Goal: Task Accomplishment & Management: Complete application form

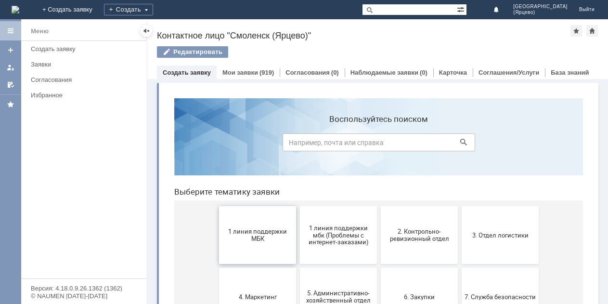
click at [255, 241] on span "1 линия поддержки МБК" at bounding box center [257, 235] width 71 height 14
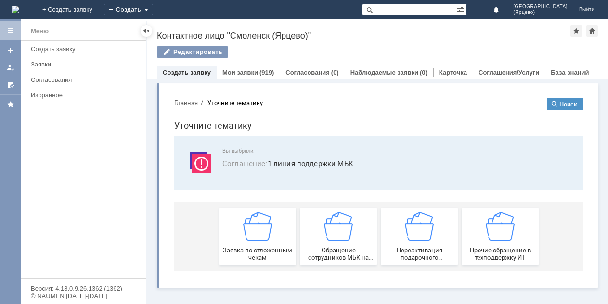
click at [255, 241] on div "Заявка по отложенным чекам" at bounding box center [257, 236] width 71 height 49
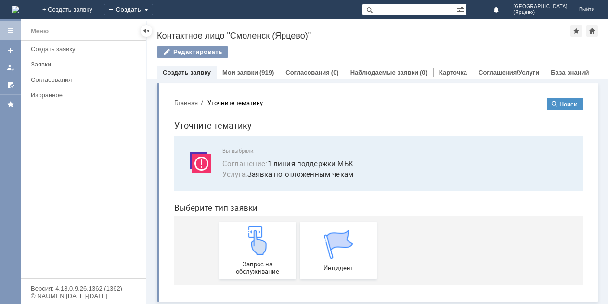
click at [255, 241] on img at bounding box center [257, 240] width 29 height 29
click at [243, 73] on link "Мои заявки" at bounding box center [241, 72] width 36 height 7
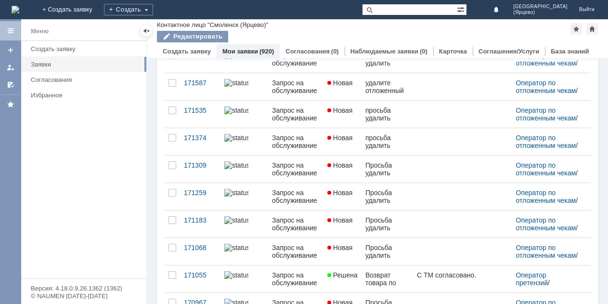
scroll to position [251, 0]
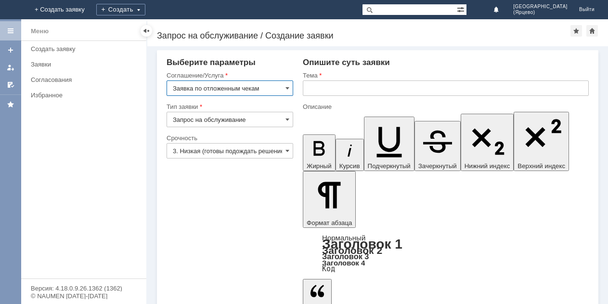
click at [272, 154] on input "3. Низкая (готовы подождать решение)" at bounding box center [230, 150] width 127 height 15
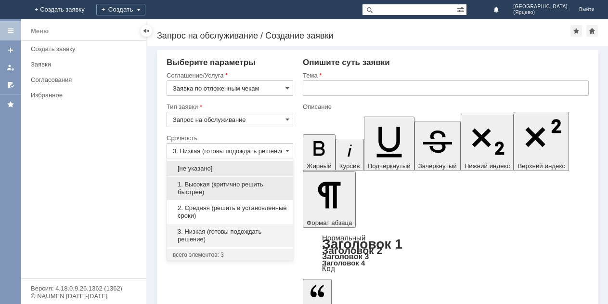
click at [227, 184] on span "1. Высокая (критично решить быстрее)" at bounding box center [230, 188] width 114 height 15
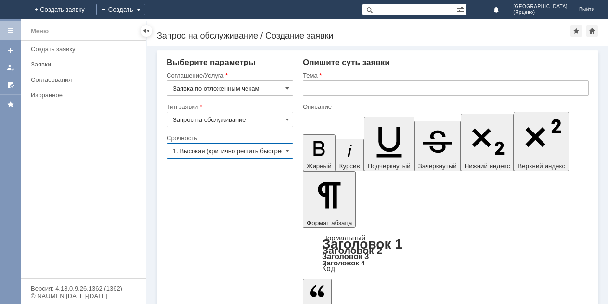
type input "1. Высокая (критично решить быстрее)"
click at [316, 83] on input "text" at bounding box center [446, 87] width 286 height 15
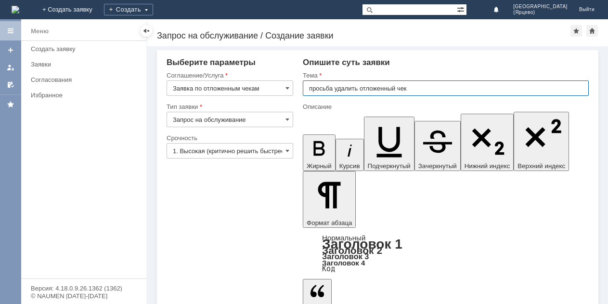
type input "просьба удалить отложенный чек"
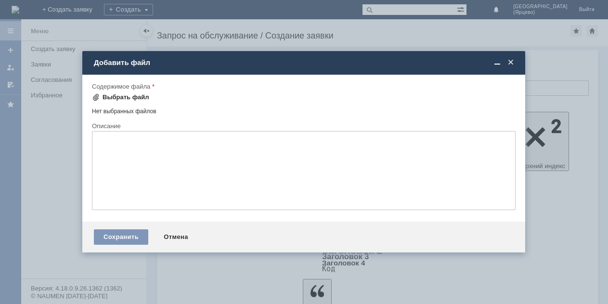
click at [102, 96] on div "Выбрать файл" at bounding box center [120, 97] width 57 height 8
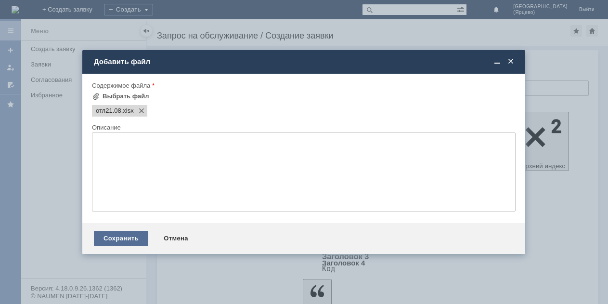
click at [133, 235] on div "Сохранить" at bounding box center [121, 238] width 54 height 15
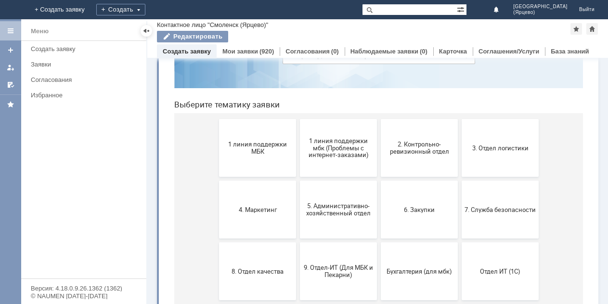
scroll to position [58, 0]
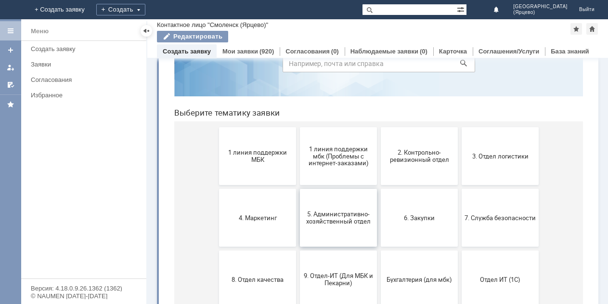
click at [317, 219] on span "5. Административно-хозяйственный отдел" at bounding box center [338, 217] width 71 height 14
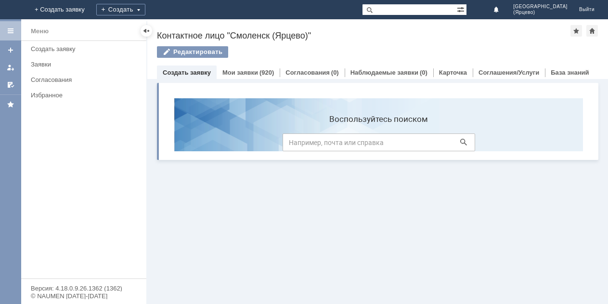
scroll to position [0, 0]
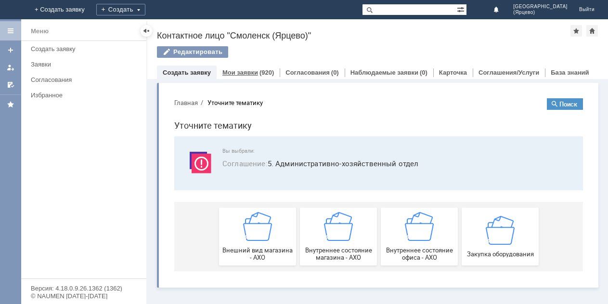
click at [233, 74] on link "Мои заявки" at bounding box center [241, 72] width 36 height 7
